Goal: Find specific page/section: Find specific page/section

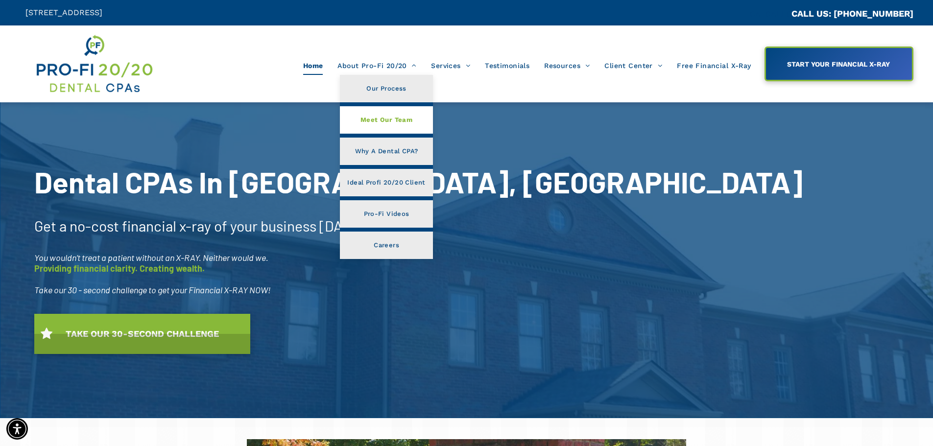
click at [389, 122] on span "Meet Our Team" at bounding box center [386, 120] width 52 height 13
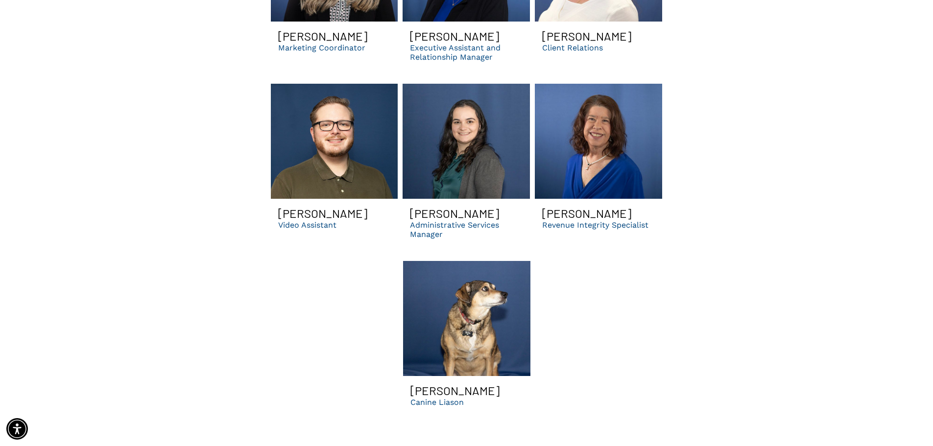
scroll to position [2987, 0]
